Goal: Entertainment & Leisure: Consume media (video, audio)

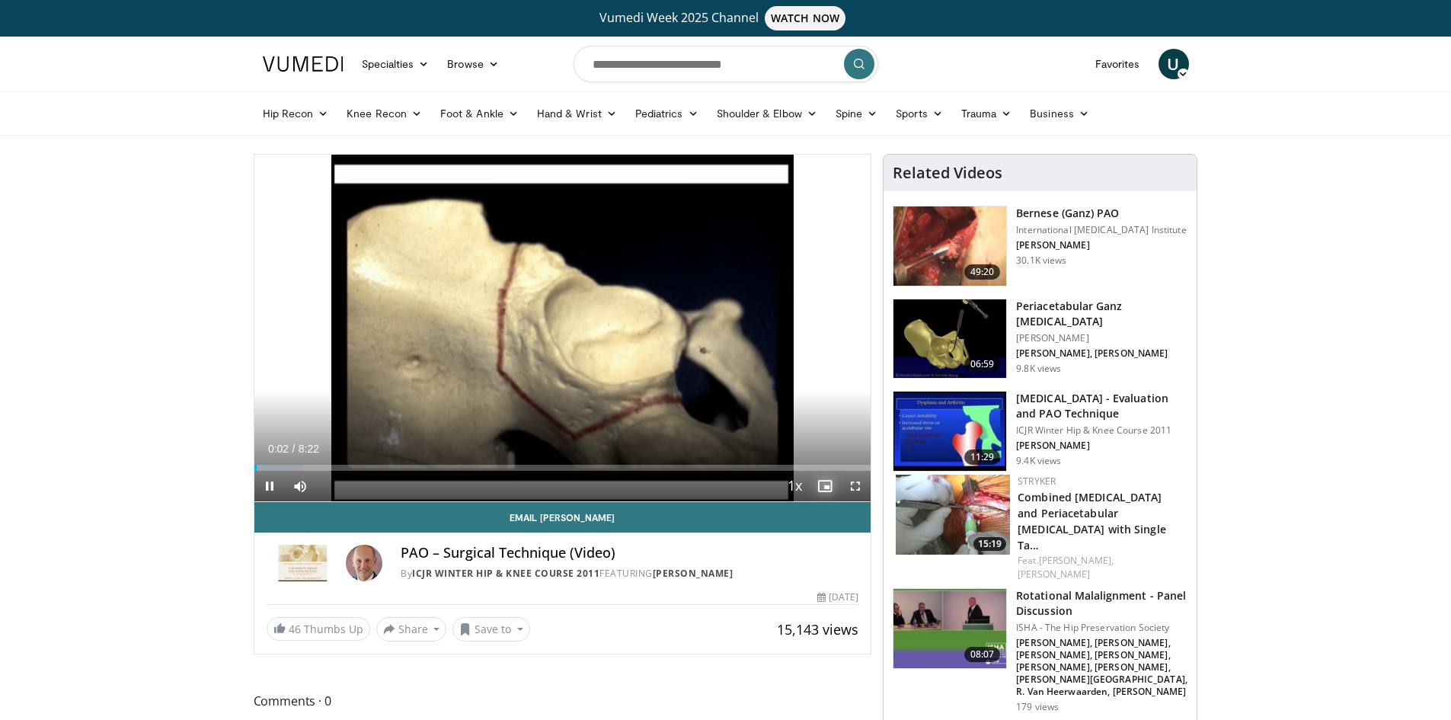
click at [829, 484] on span "Video Player" at bounding box center [825, 486] width 30 height 30
click at [856, 487] on span "Video Player" at bounding box center [855, 486] width 30 height 30
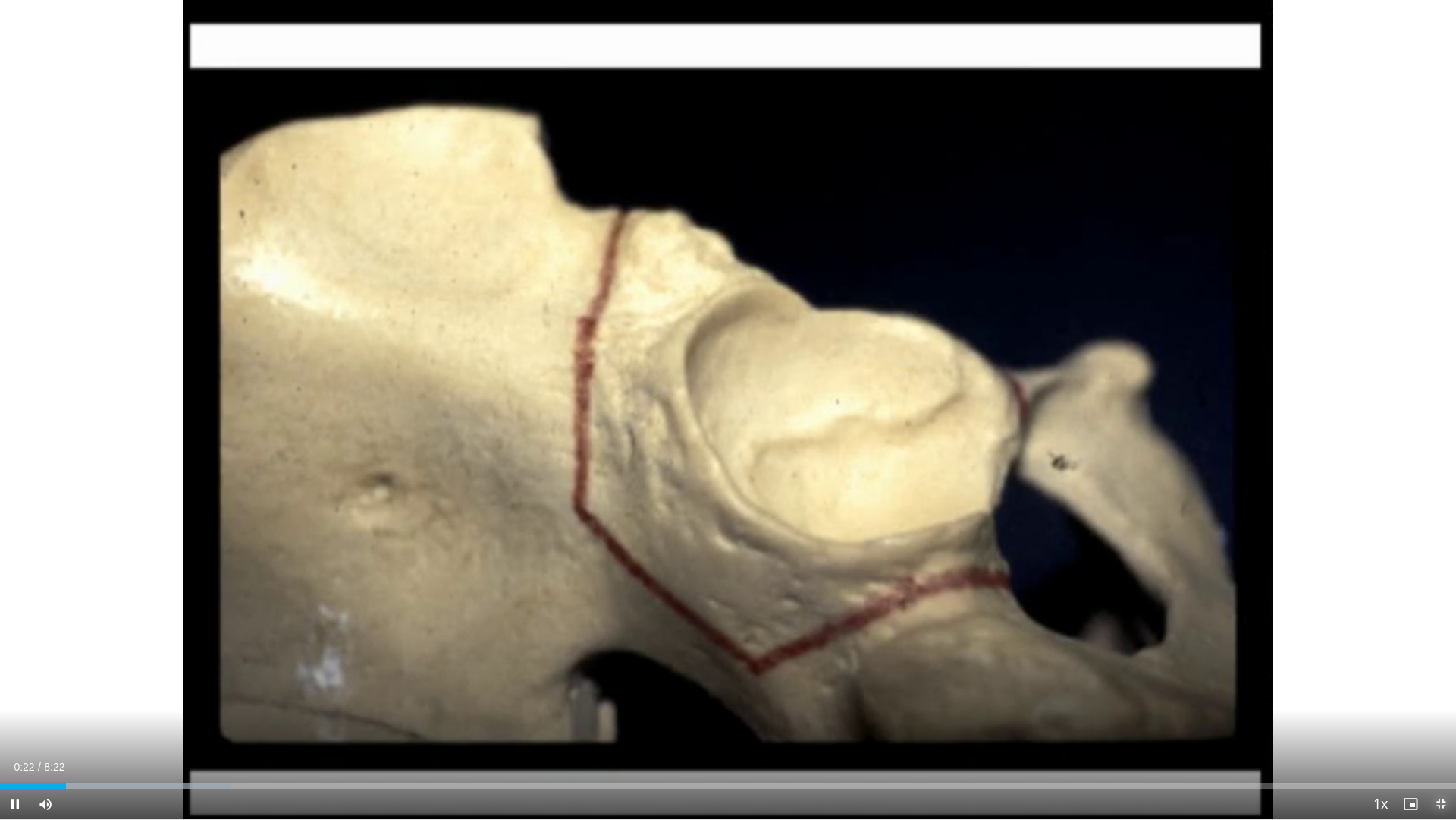
click at [1442, 716] on span "Video Player" at bounding box center [1441, 803] width 30 height 30
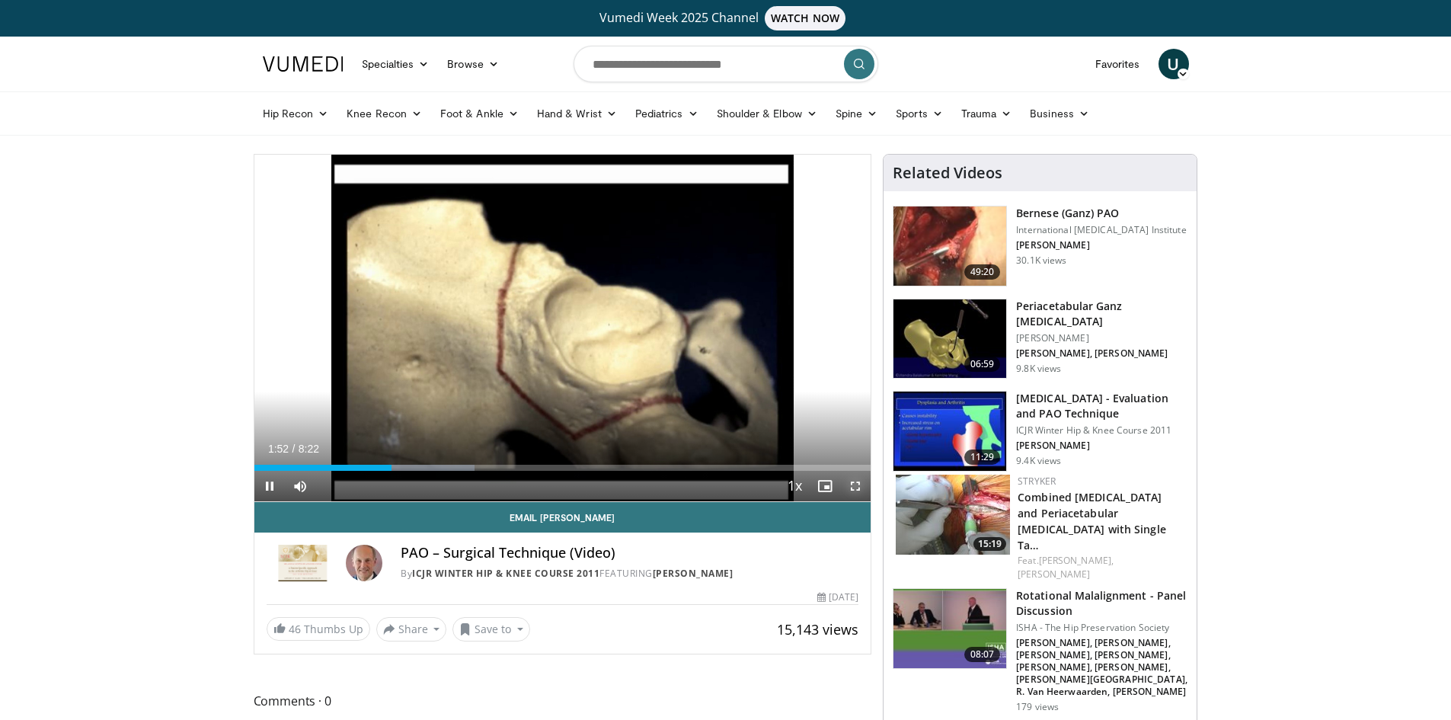
click at [855, 487] on span "Video Player" at bounding box center [855, 486] width 30 height 30
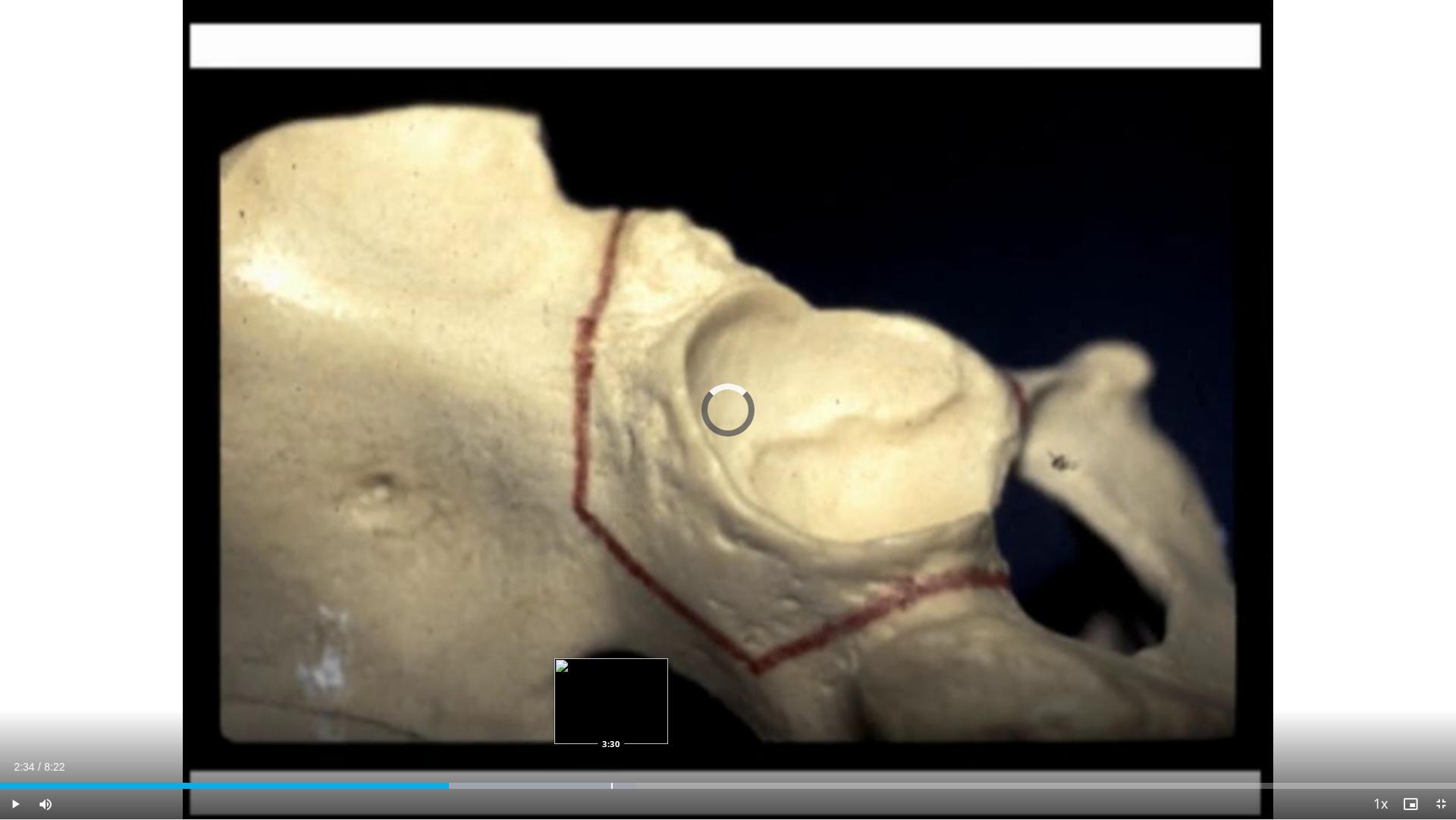
click at [611, 716] on div "Loaded : 43.70% 3:30 3:30" at bounding box center [728, 785] width 1456 height 6
click at [652, 716] on div "Progress Bar" at bounding box center [653, 785] width 2 height 6
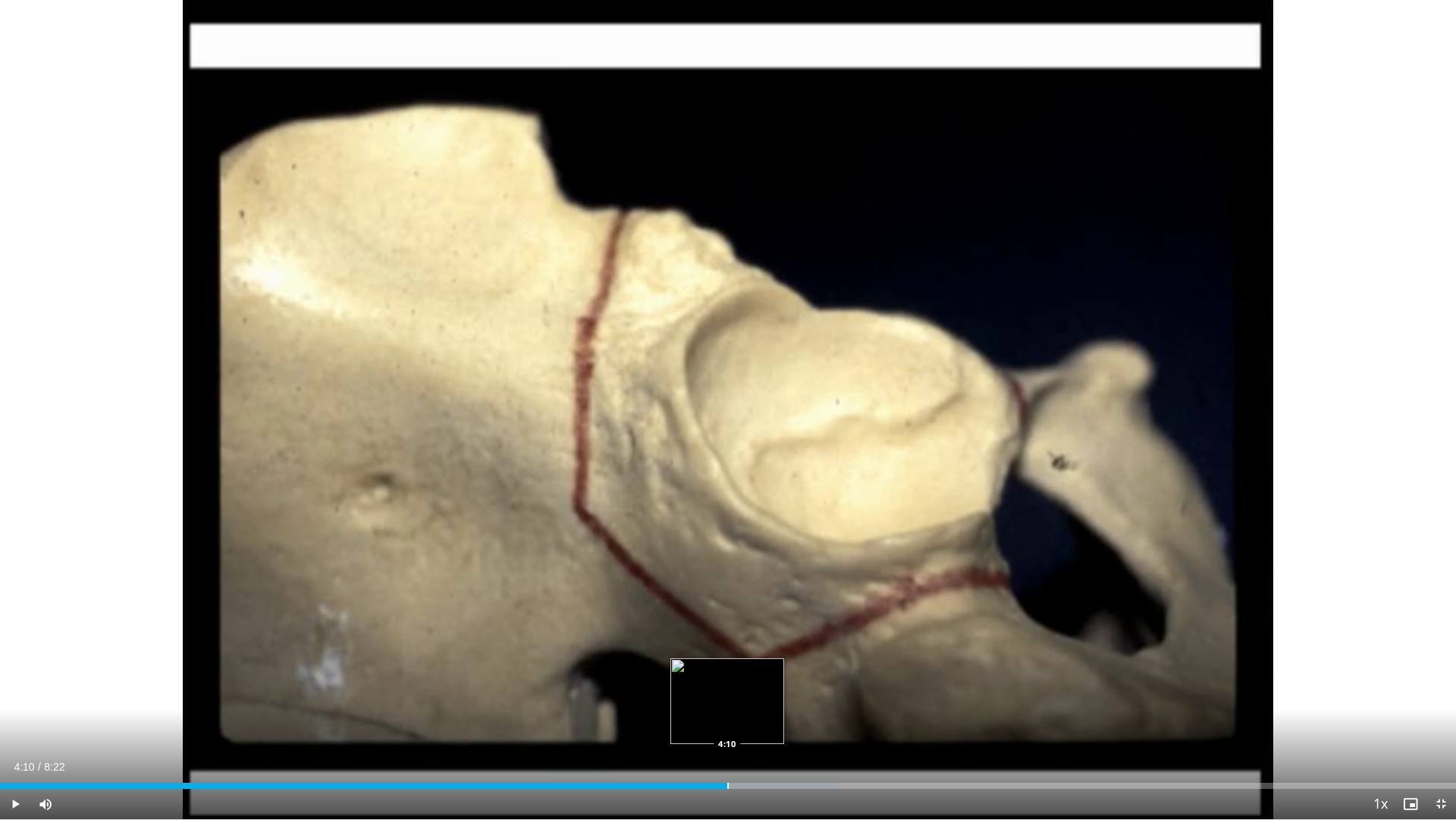
click at [727, 716] on div "Progress Bar" at bounding box center [728, 785] width 2 height 6
click at [777, 716] on div "Progress Bar" at bounding box center [778, 785] width 2 height 6
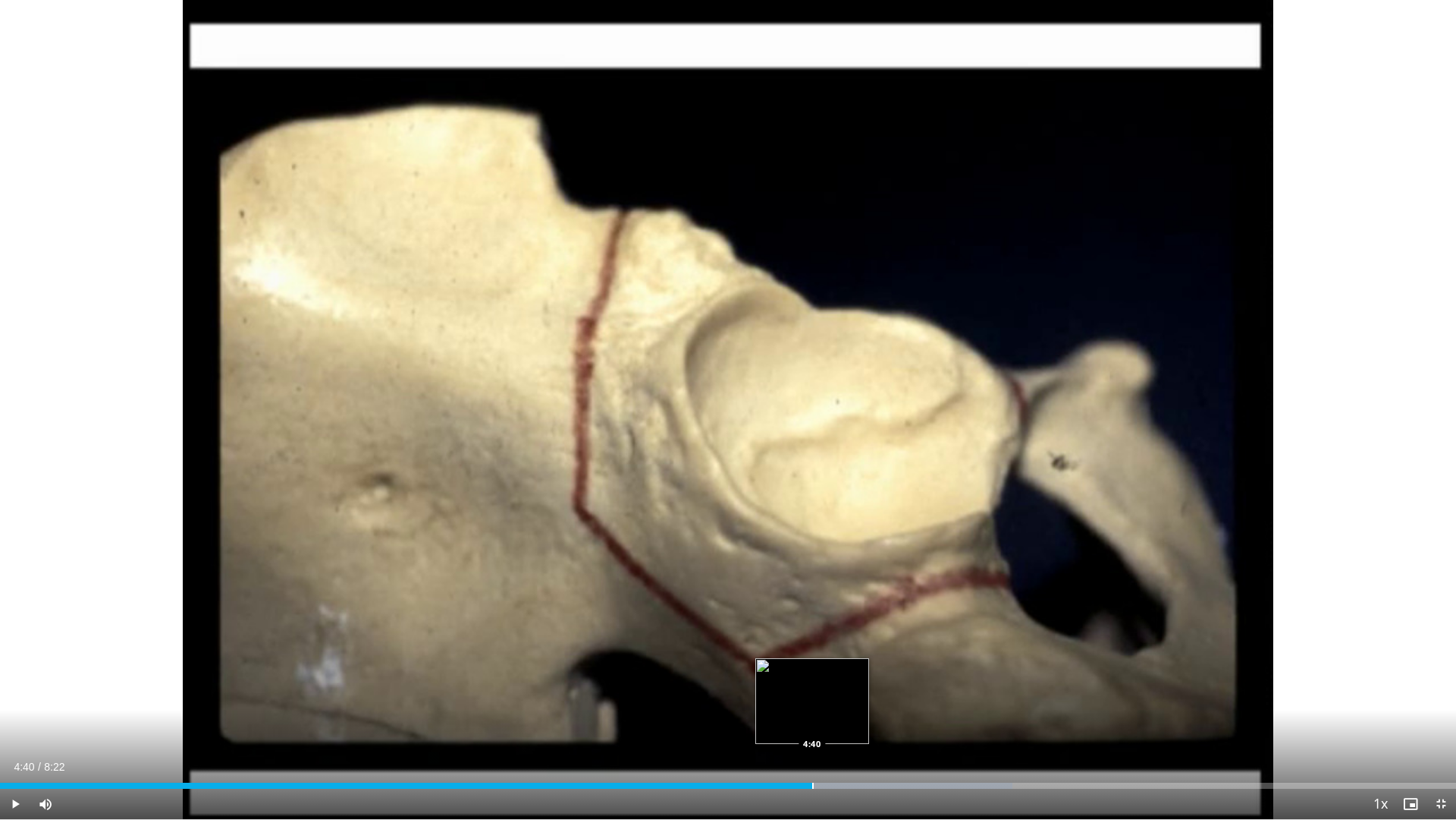
click at [813, 716] on div "Progress Bar" at bounding box center [814, 785] width 2 height 6
click at [789, 716] on div "Progress Bar" at bounding box center [790, 785] width 2 height 6
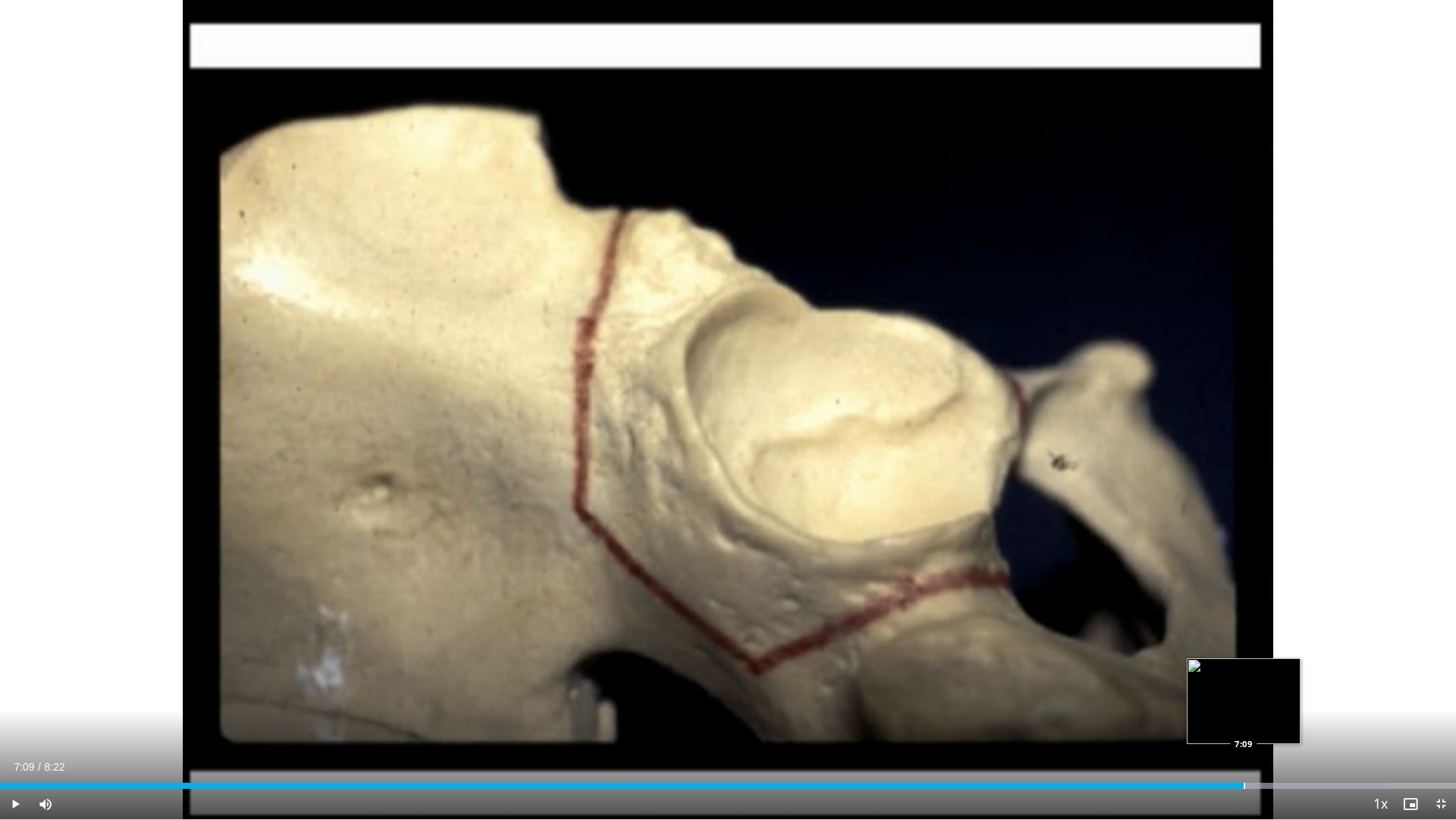
click at [1244, 716] on div "Progress Bar" at bounding box center [1245, 785] width 2 height 6
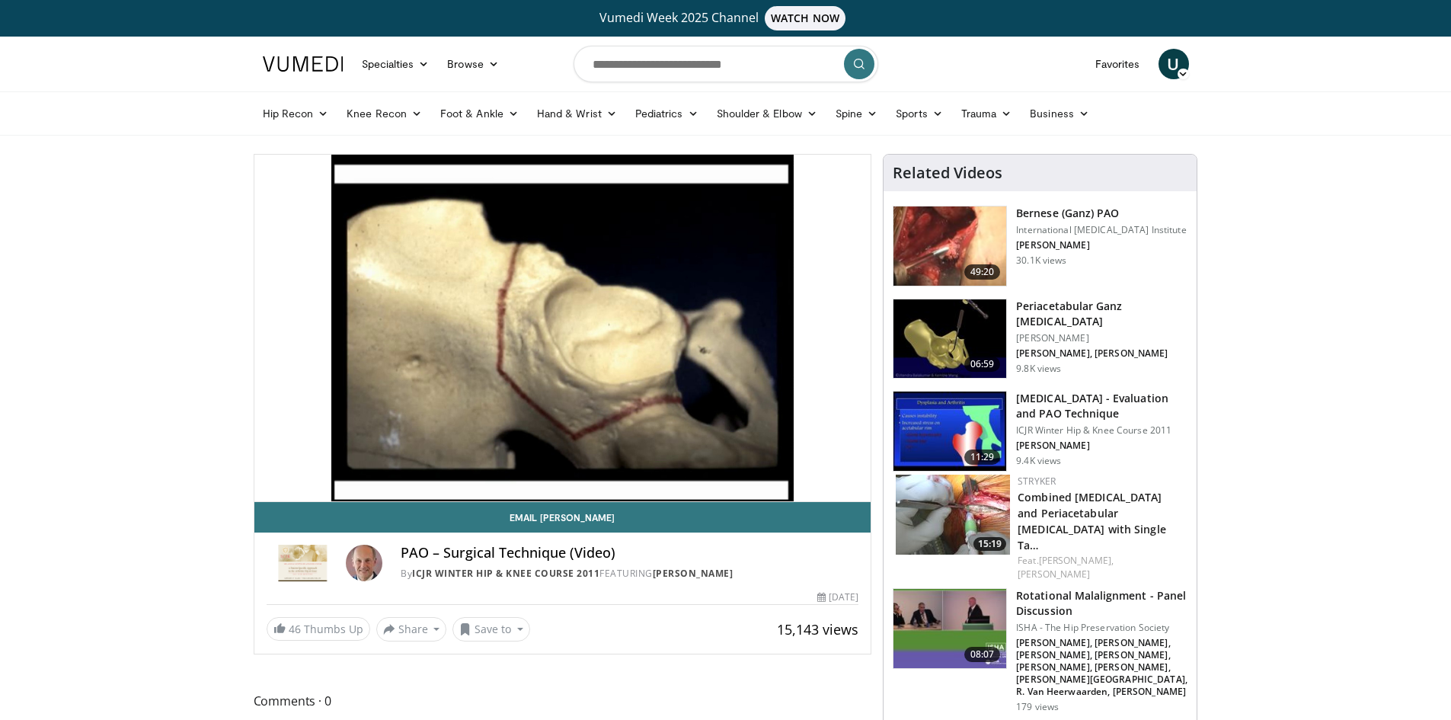
click at [1043, 211] on h3 "Bernese (Ganz) PAO" at bounding box center [1101, 213] width 171 height 15
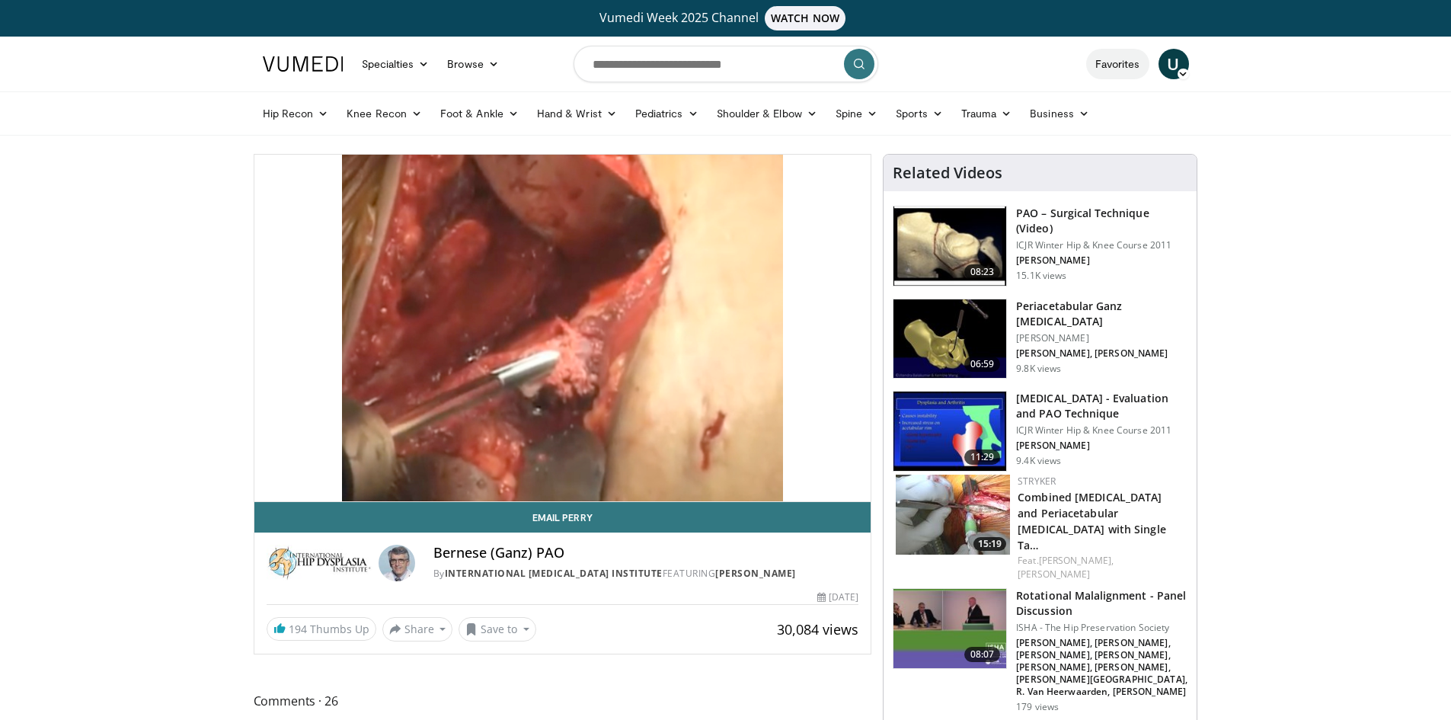
click at [1127, 63] on link "Favorites" at bounding box center [1117, 64] width 63 height 30
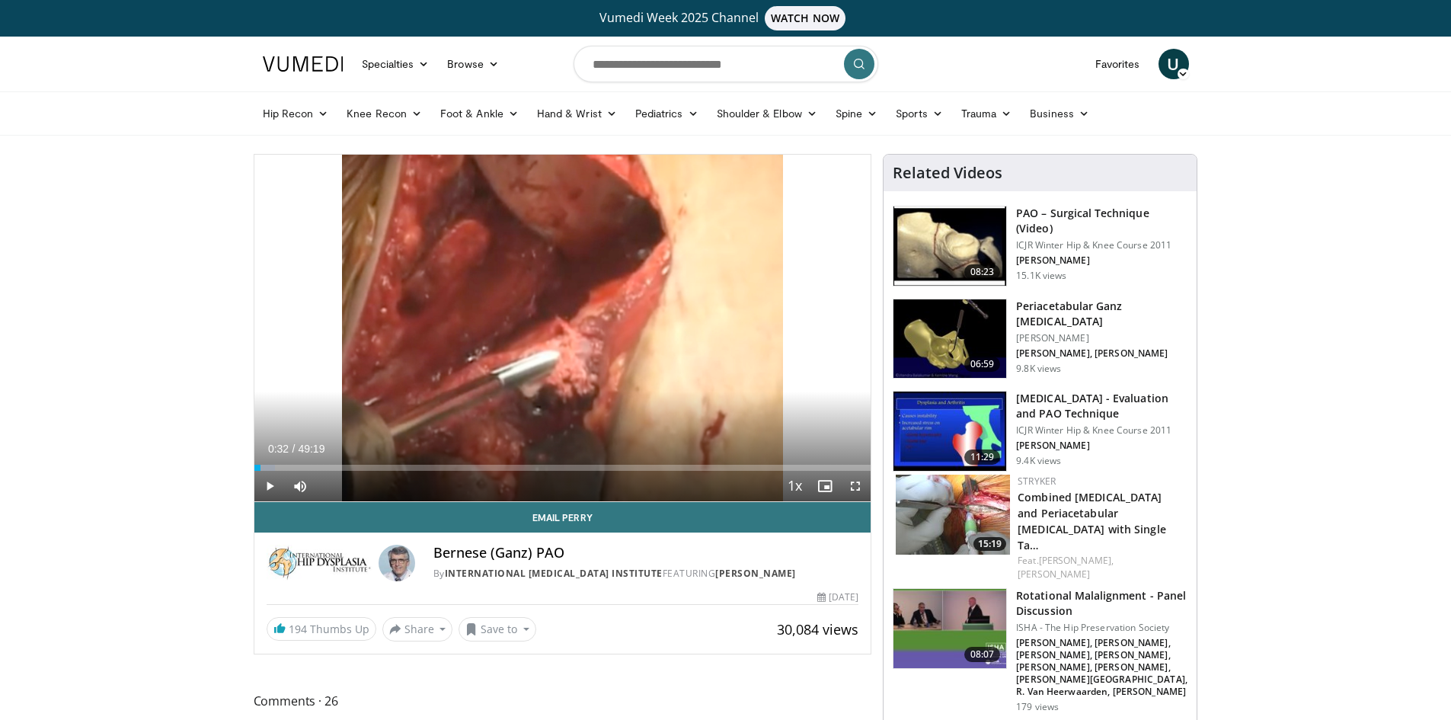
scroll to position [76, 0]
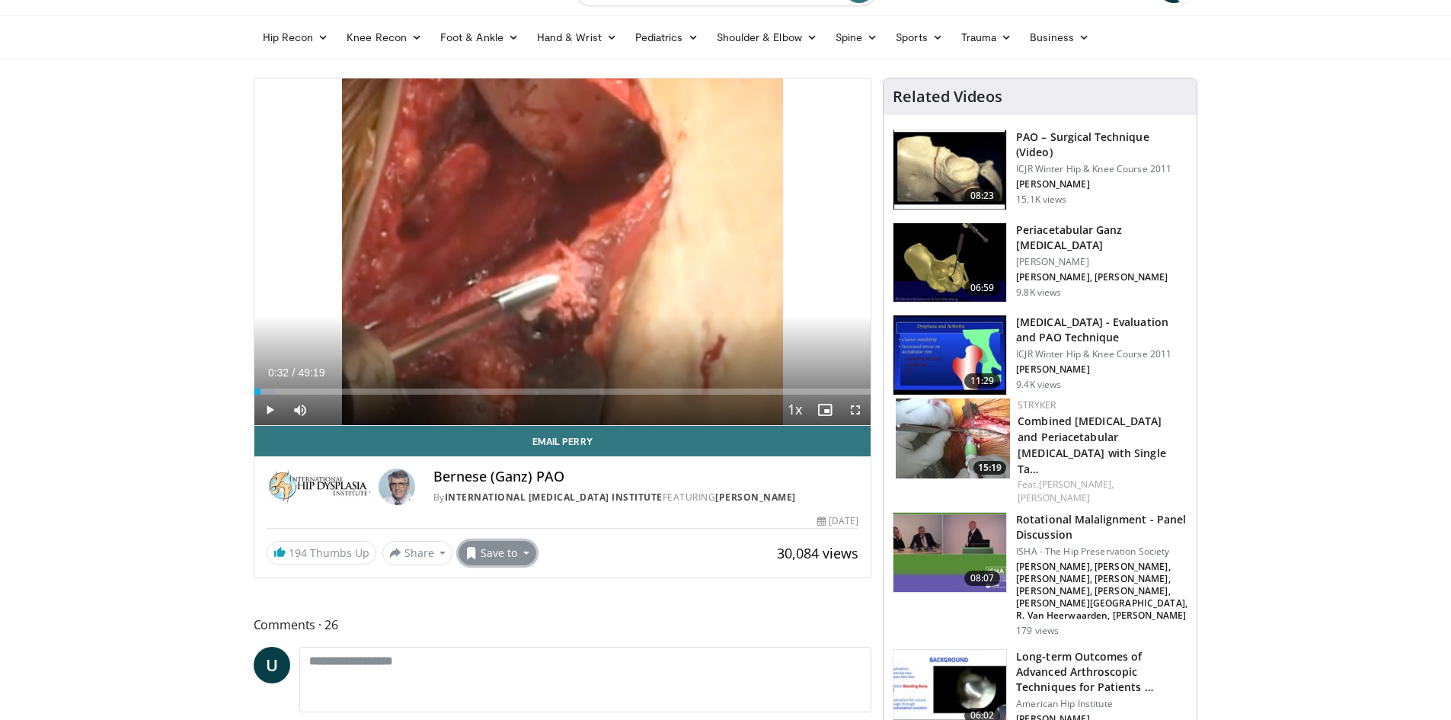
click at [525, 552] on button "Save to" at bounding box center [498, 553] width 78 height 24
click at [536, 583] on span "Add to Favorites" at bounding box center [525, 585] width 94 height 17
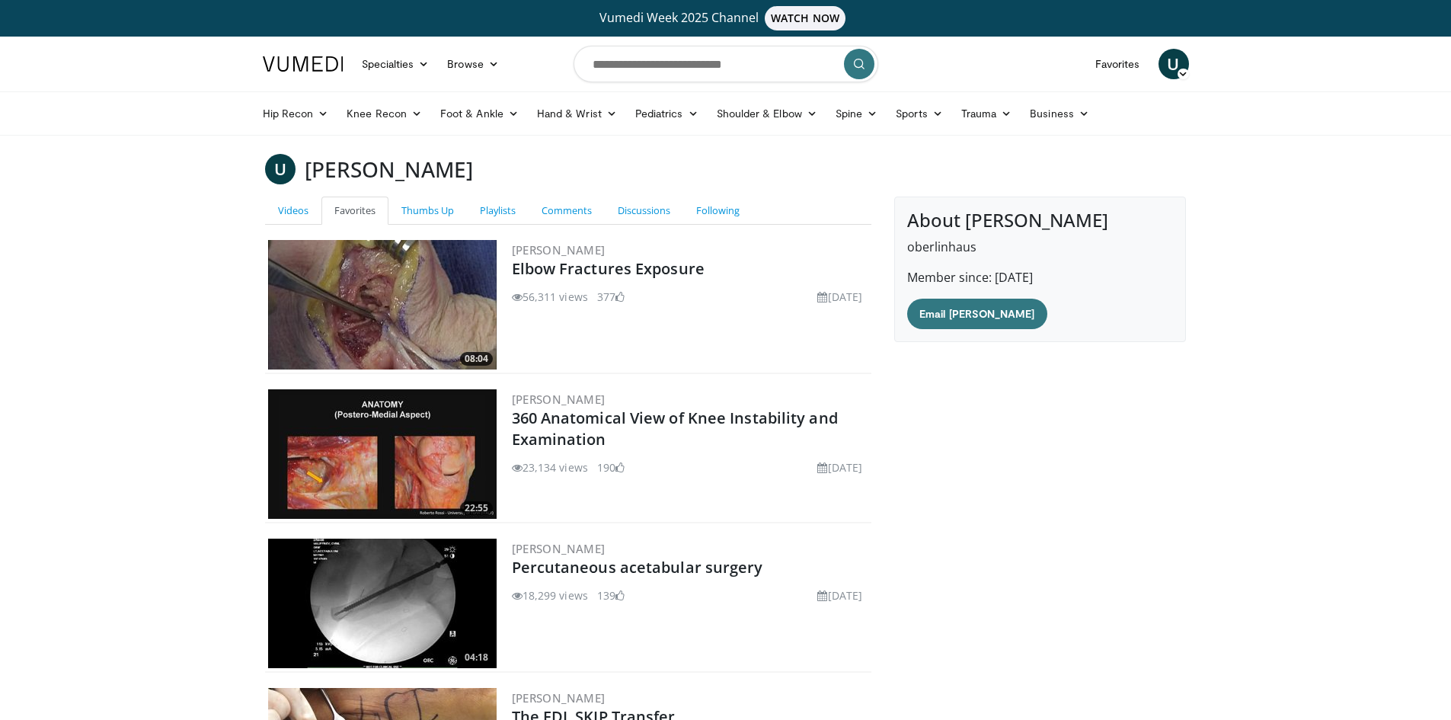
scroll to position [237, 0]
